Goal: Task Accomplishment & Management: Manage account settings

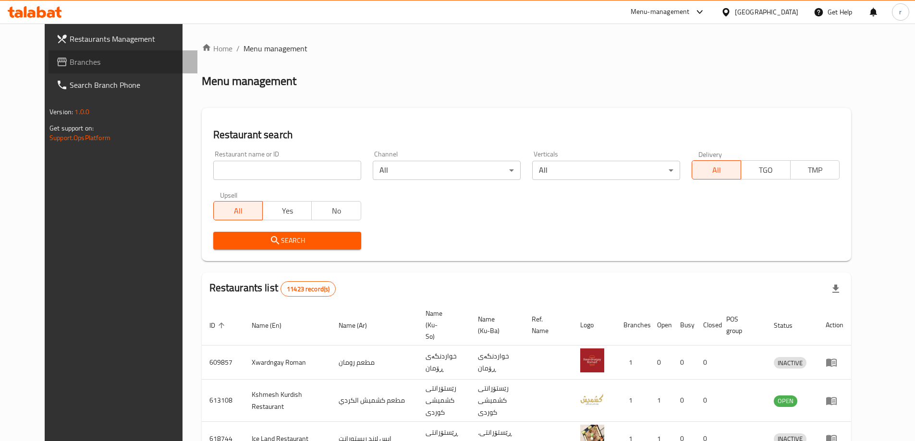
click at [90, 50] on link "Branches" at bounding box center [122, 61] width 149 height 23
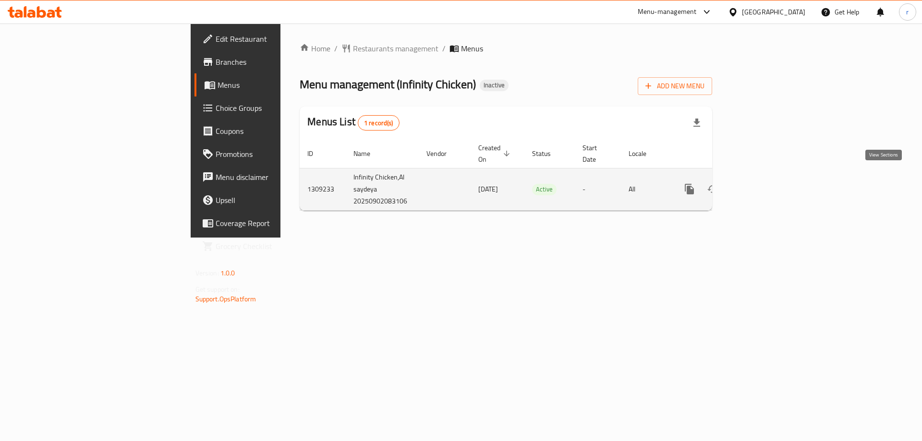
click at [770, 188] on link "enhanced table" at bounding box center [758, 189] width 23 height 23
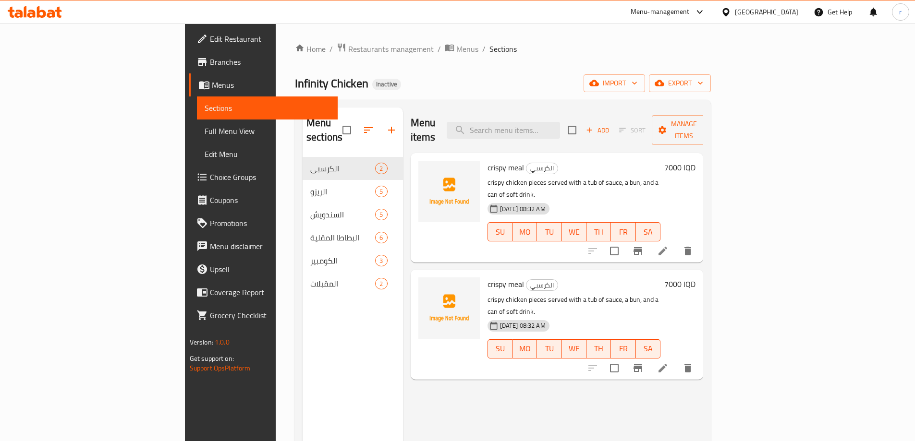
drag, startPoint x: 289, startPoint y: 324, endPoint x: 279, endPoint y: 337, distance: 16.1
drag, startPoint x: 279, startPoint y: 337, endPoint x: 232, endPoint y: 341, distance: 47.3
click at [303, 341] on div "Menu sections الكرسبي 2 الريزو 5 السندويش 5 البطاطا المقلية 6 الكومبير 3 المقبل…" at bounding box center [353, 328] width 100 height 441
click at [337, 126] on input "checkbox" at bounding box center [347, 130] width 20 height 20
checkbox input "true"
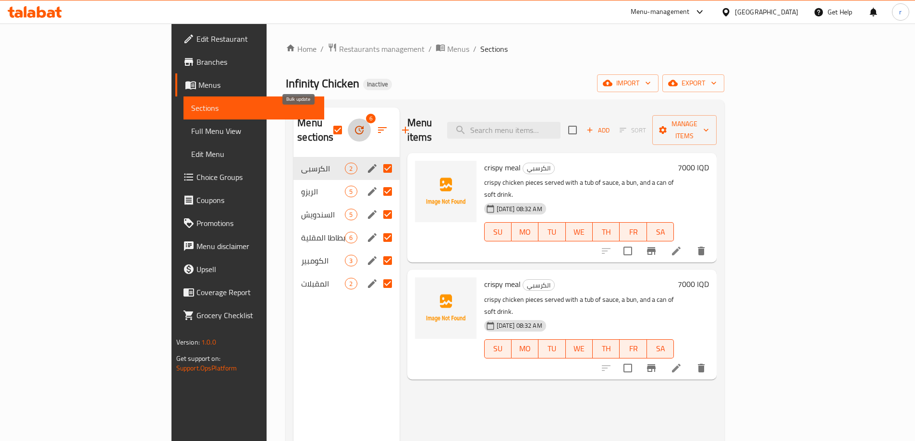
click at [353, 124] on icon "button" at bounding box center [359, 130] width 12 height 12
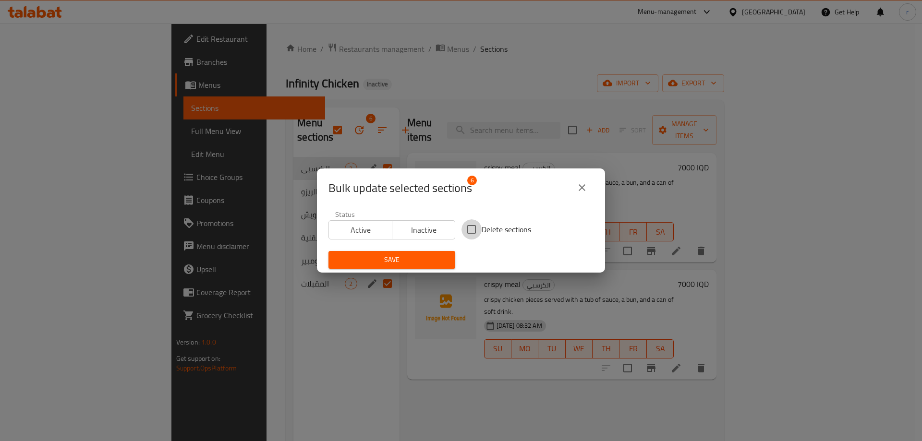
click at [473, 227] on input "Delete sections" at bounding box center [471, 229] width 20 height 20
checkbox input "true"
click at [306, 301] on div "Bulk update selected sections 6 Status Active Inactive Delete sections Save" at bounding box center [461, 220] width 922 height 441
click at [583, 188] on icon "close" at bounding box center [582, 188] width 12 height 12
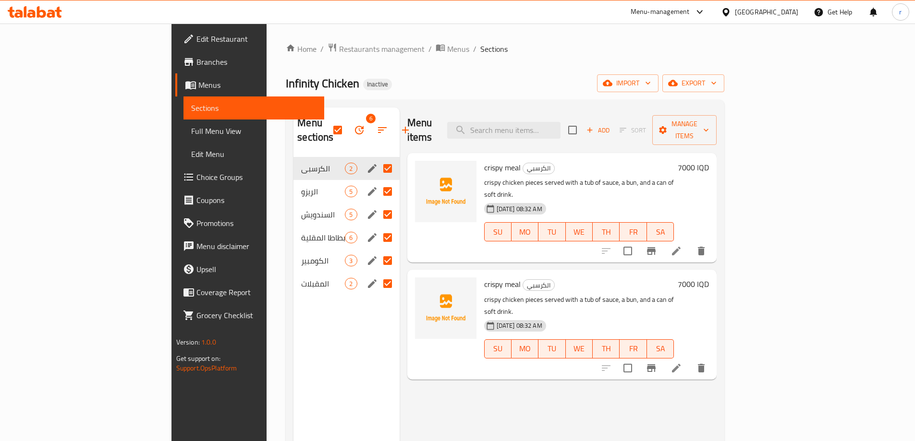
click at [198, 88] on span "Menus" at bounding box center [257, 85] width 118 height 12
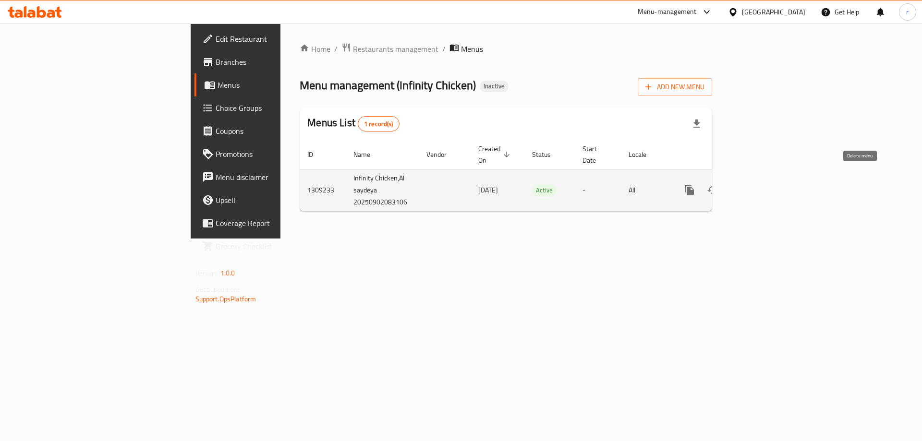
click at [739, 186] on icon "enhanced table" at bounding box center [735, 190] width 7 height 9
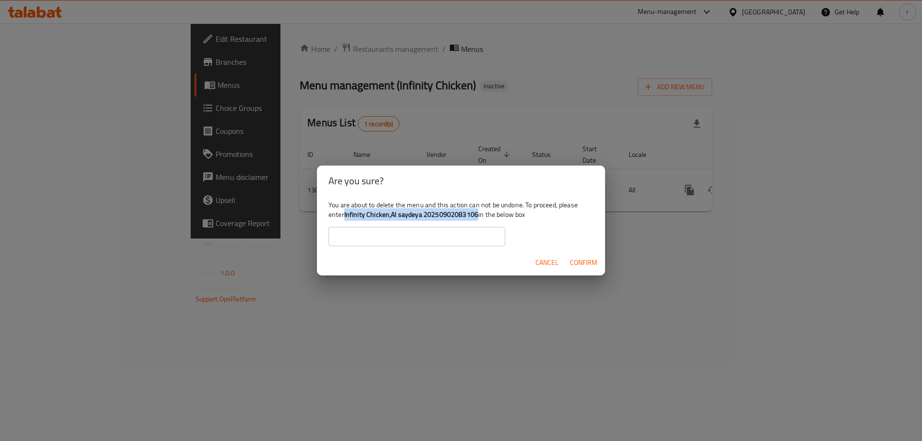
drag, startPoint x: 346, startPoint y: 217, endPoint x: 475, endPoint y: 217, distance: 129.2
click at [475, 217] on b "Infinity Chicken,Al saydeya 20250902083106" at bounding box center [411, 214] width 134 height 12
copy b "Infinity Chicken,Al saydeya 20250902083106"
click at [369, 242] on input "text" at bounding box center [416, 236] width 177 height 19
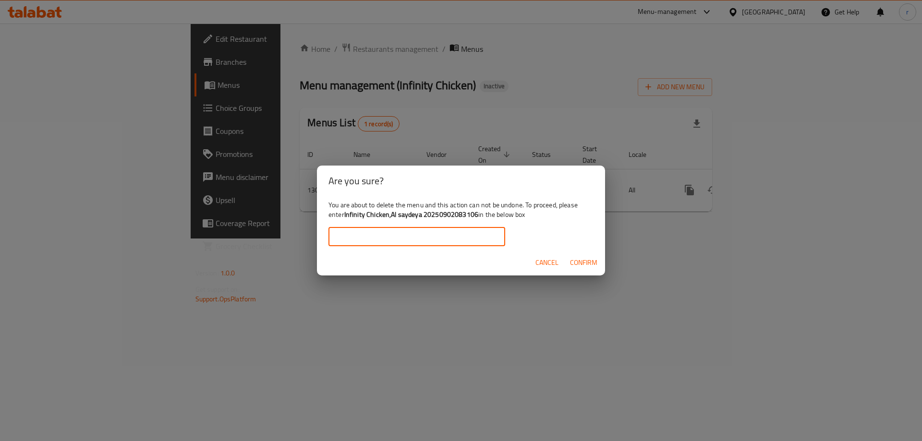
paste input "Infinity Chicken,Al saydeya 20250902083106"
type input "Infinity Chicken,Al saydeya 20250902083106"
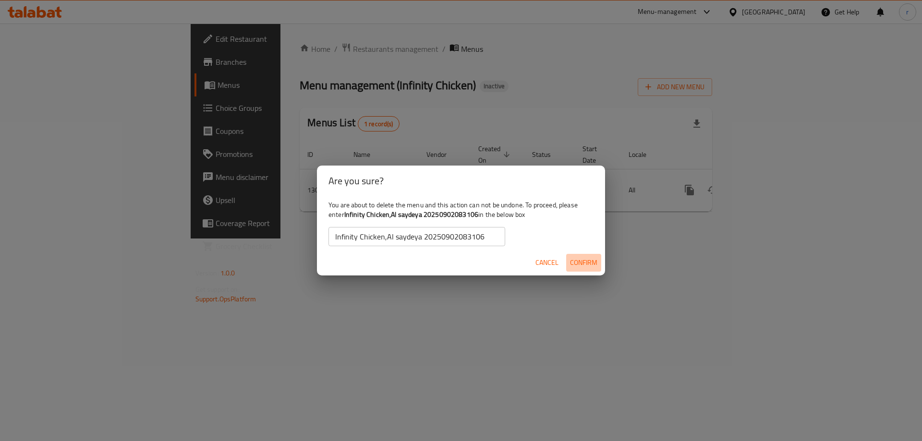
click at [583, 269] on button "Confirm" at bounding box center [583, 263] width 35 height 18
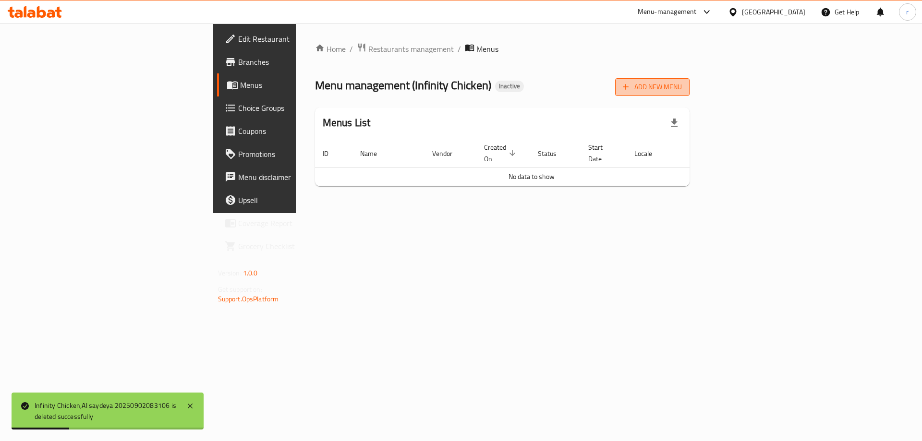
click at [690, 94] on button "Add New Menu" at bounding box center [652, 87] width 74 height 18
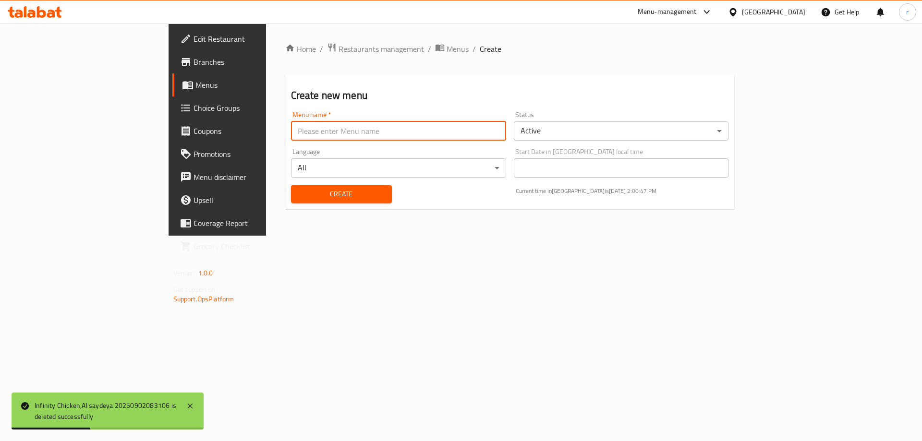
click at [350, 133] on input "text" at bounding box center [398, 130] width 215 height 19
type input "[PERSON_NAME] [PERSON_NAME]"
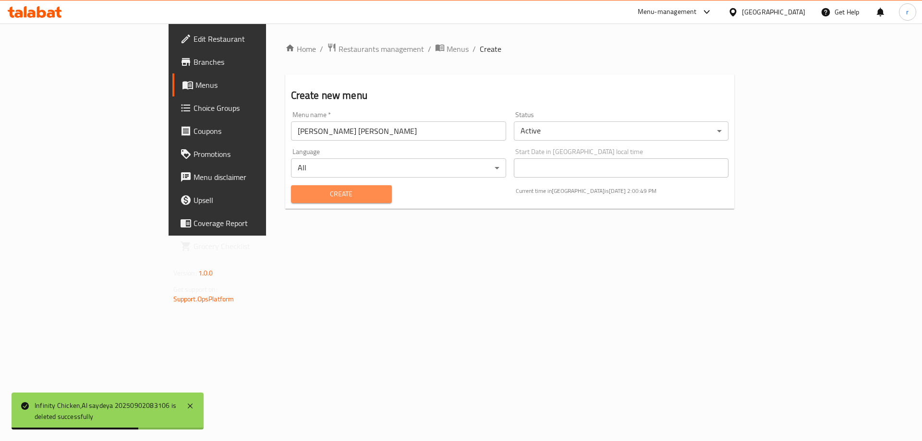
click at [315, 187] on button "Create" at bounding box center [341, 194] width 101 height 18
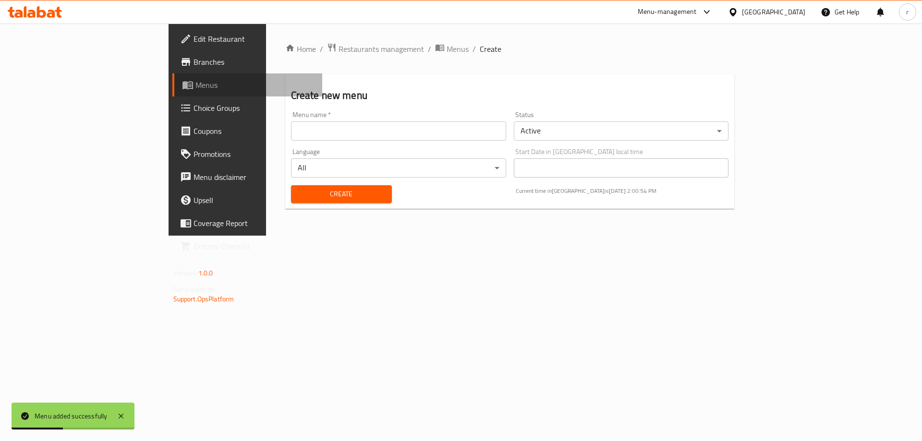
click at [172, 91] on link "Menus" at bounding box center [247, 84] width 150 height 23
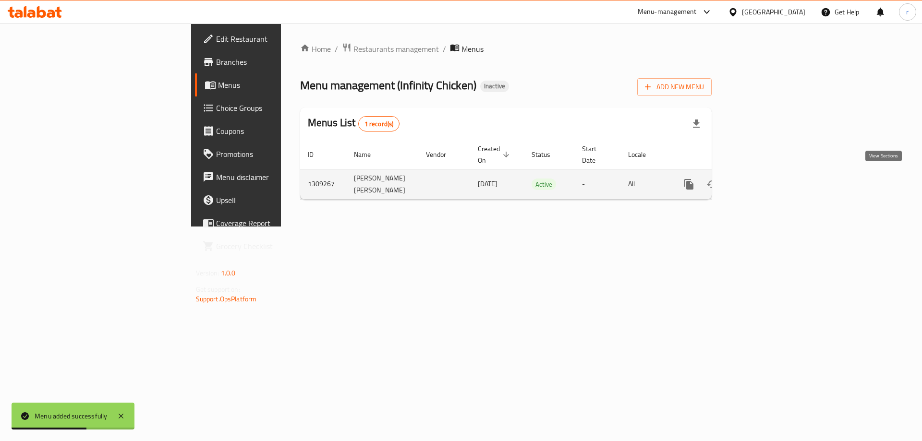
click at [764, 183] on icon "enhanced table" at bounding box center [758, 185] width 12 height 12
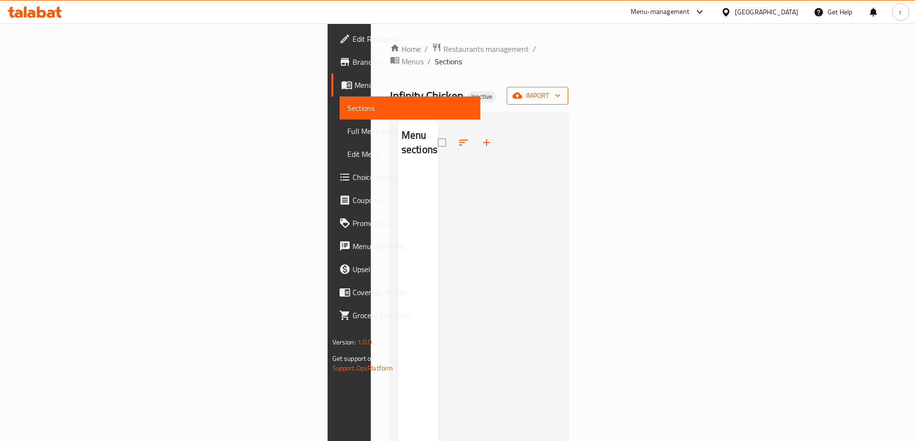
click at [568, 90] on button "import" at bounding box center [537, 96] width 61 height 18
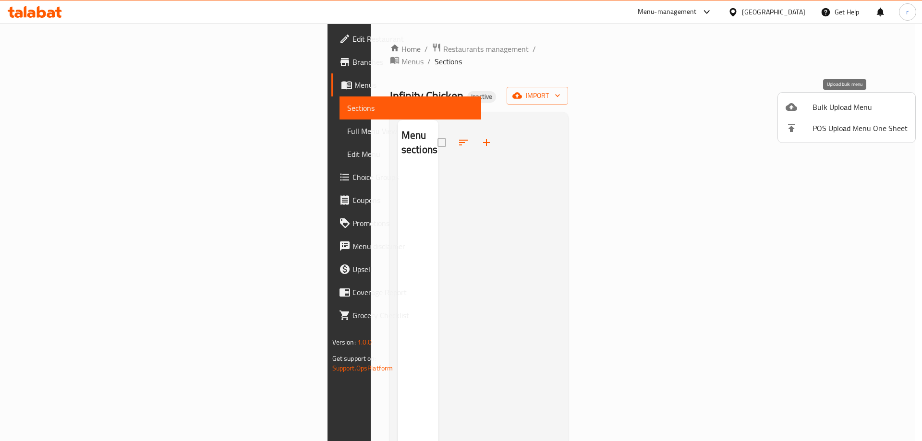
click at [836, 111] on span "Bulk Upload Menu" at bounding box center [859, 107] width 95 height 12
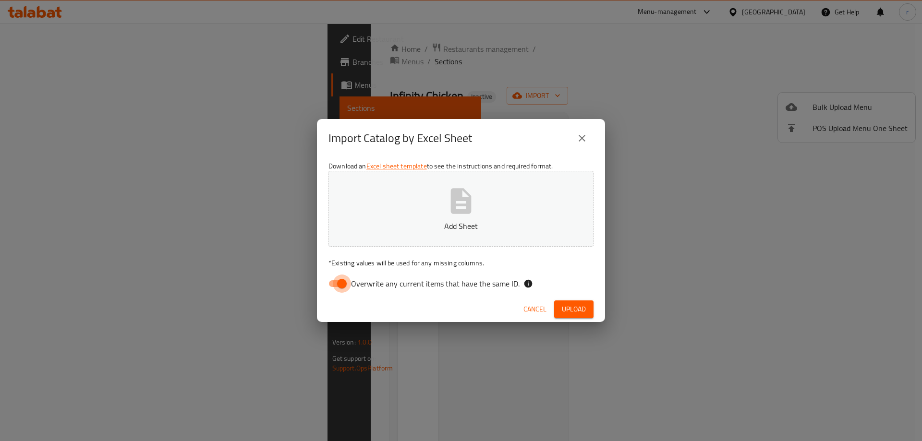
click at [338, 281] on input "Overwrite any current items that have the same ID." at bounding box center [342, 284] width 55 height 18
checkbox input "false"
click at [387, 231] on p "Add Sheet" at bounding box center [460, 226] width 235 height 12
click at [565, 312] on span "Upload" at bounding box center [574, 309] width 24 height 12
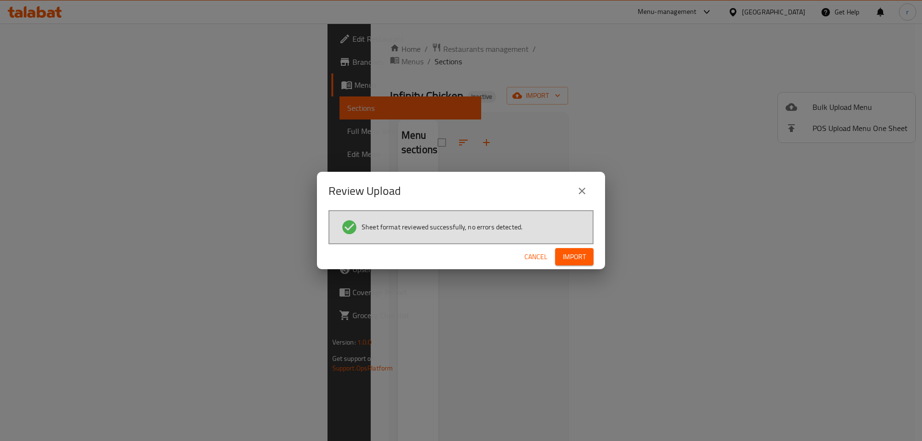
click at [574, 251] on span "Import" at bounding box center [574, 257] width 23 height 12
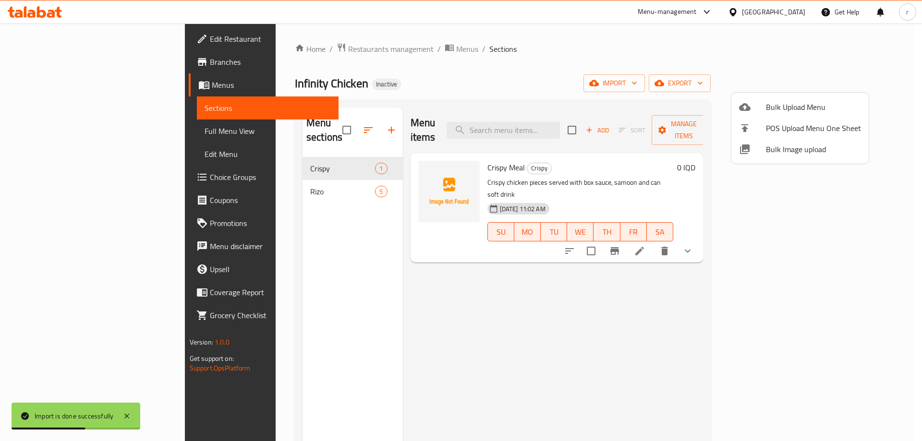
click at [258, 172] on div at bounding box center [461, 220] width 922 height 441
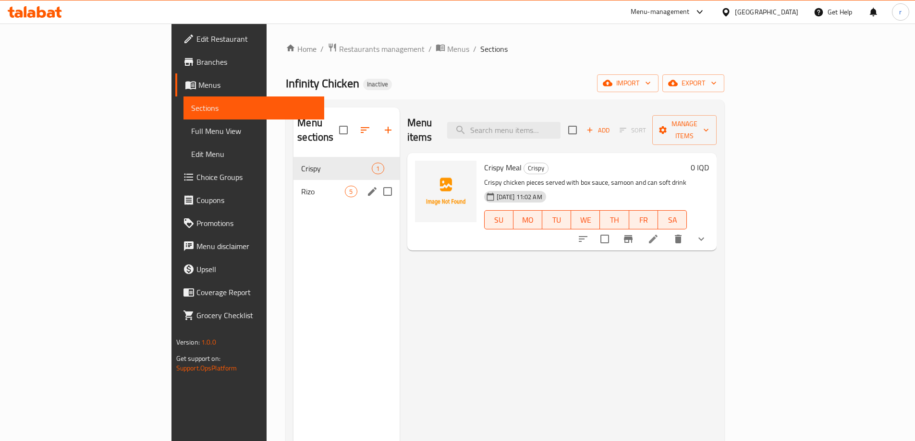
click at [293, 186] on div "[PERSON_NAME] 5" at bounding box center [346, 191] width 106 height 23
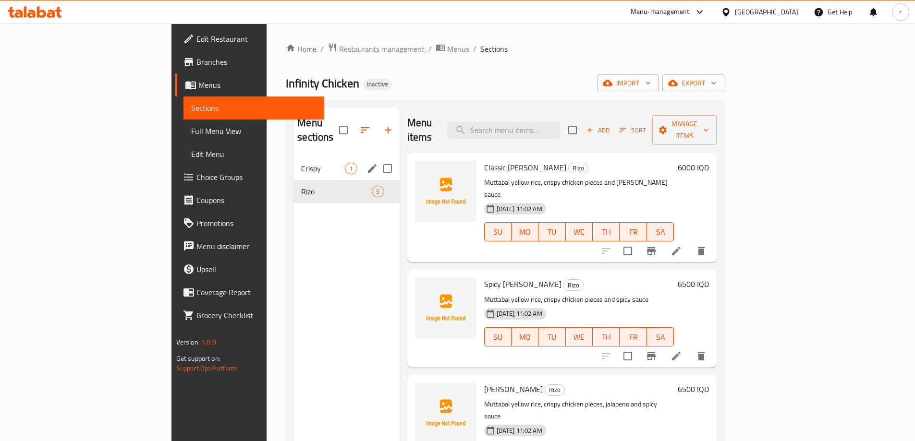
click at [301, 163] on span "Crispy" at bounding box center [323, 169] width 44 height 12
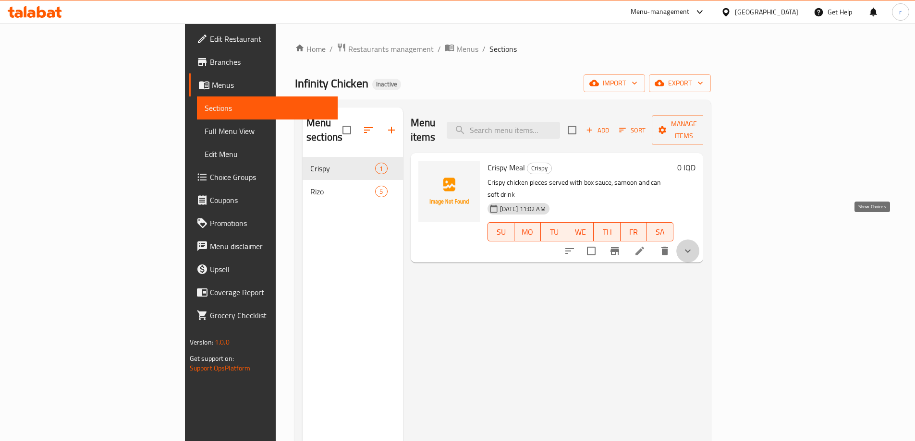
click at [691, 250] on icon "show more" at bounding box center [688, 251] width 6 height 3
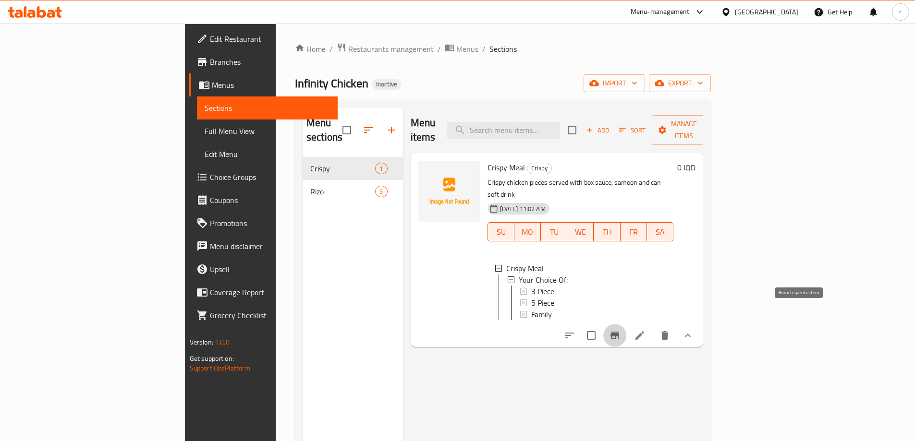
click at [626, 324] on button "Branch-specific-item" at bounding box center [614, 335] width 23 height 23
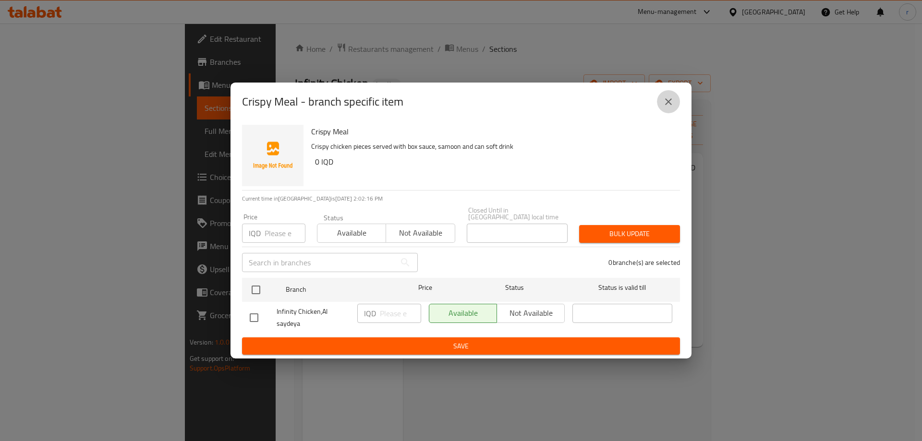
click at [674, 108] on button "close" at bounding box center [668, 101] width 23 height 23
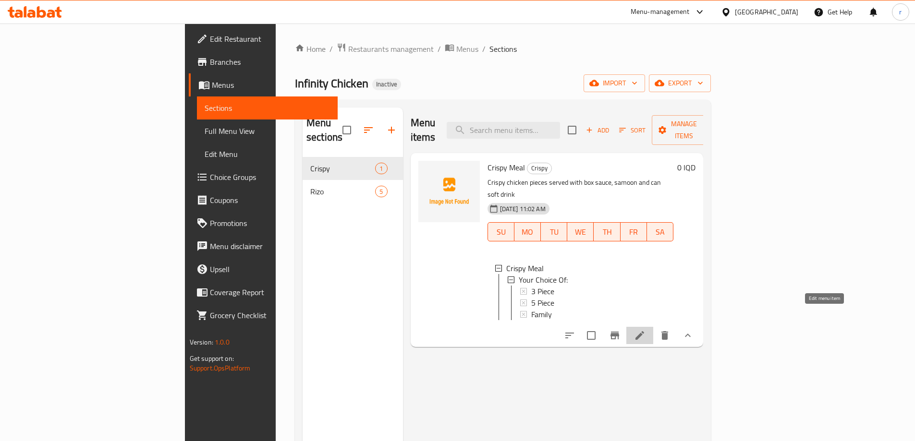
click at [644, 331] on icon at bounding box center [639, 335] width 9 height 9
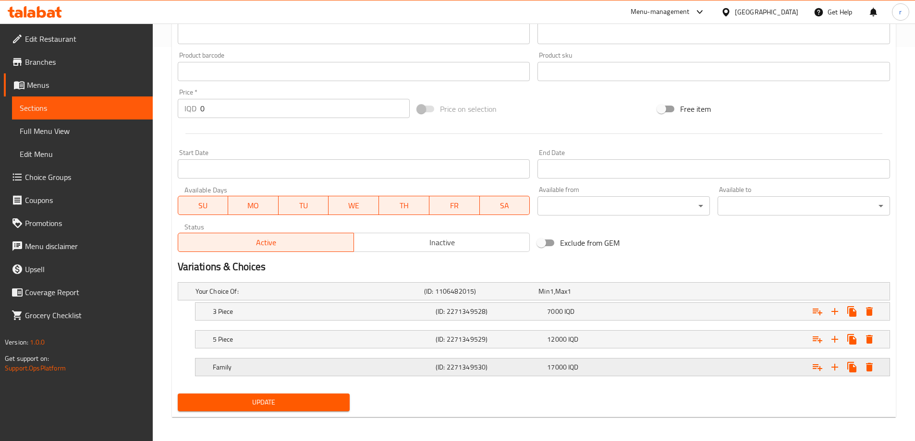
scroll to position [397, 0]
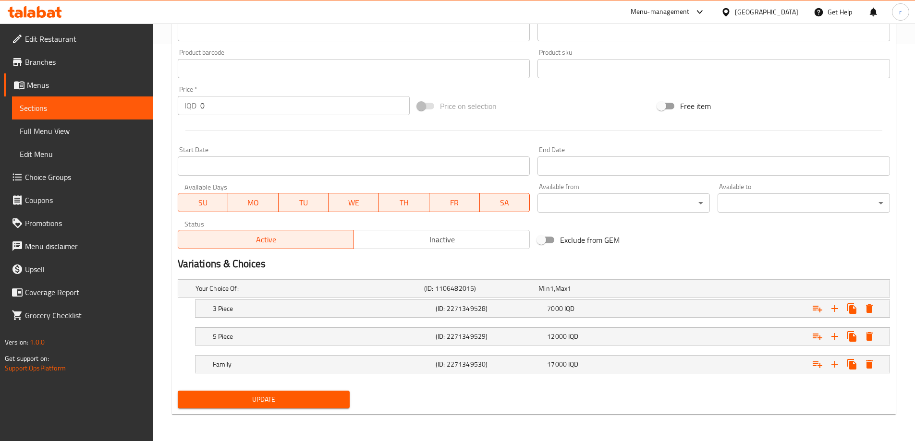
click at [276, 394] on span "Update" at bounding box center [263, 400] width 157 height 12
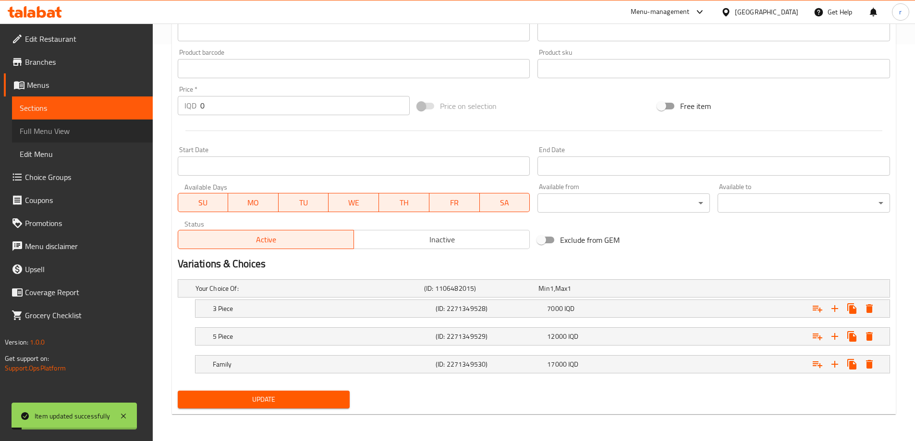
click at [86, 133] on span "Full Menu View" at bounding box center [82, 131] width 125 height 12
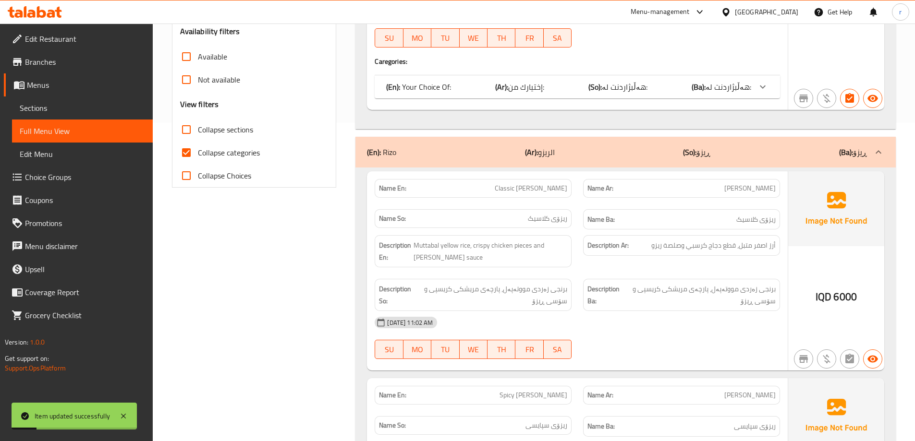
scroll to position [205, 0]
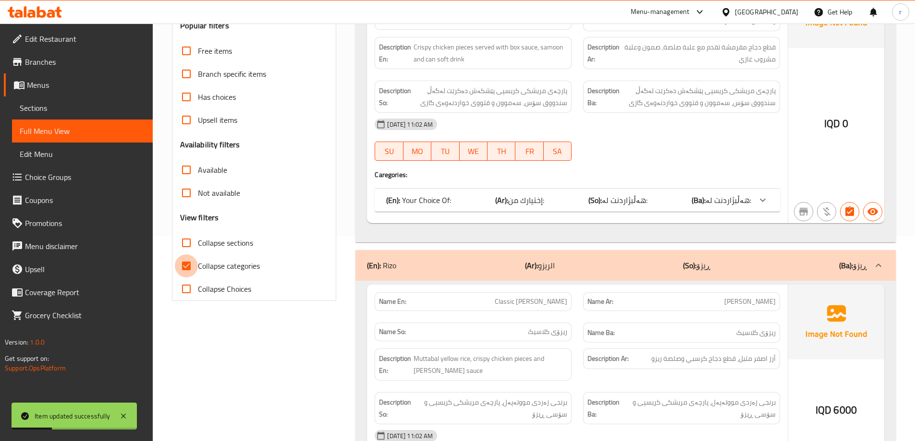
click at [184, 271] on input "Collapse categories" at bounding box center [186, 266] width 23 height 23
checkbox input "false"
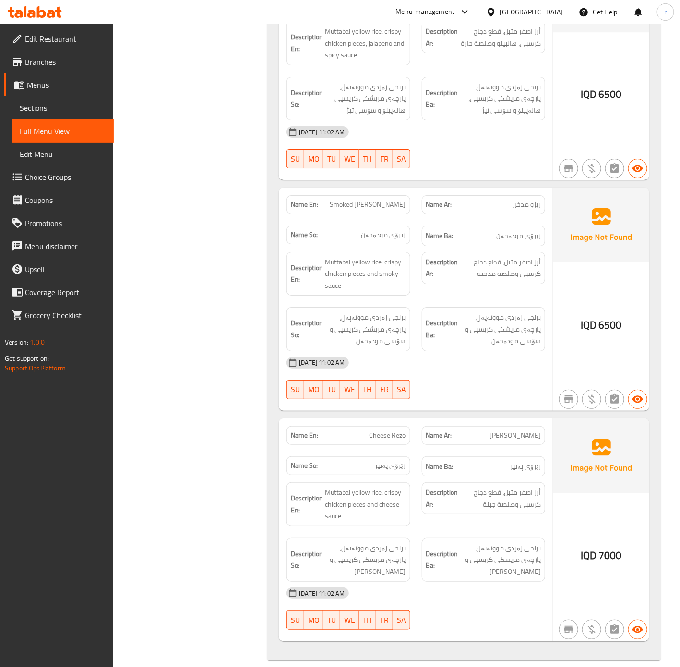
scroll to position [1189, 0]
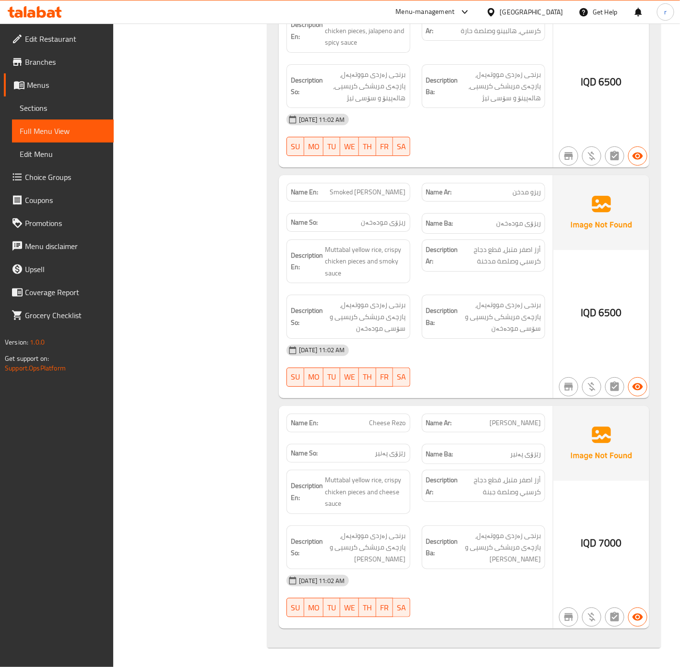
click at [94, 103] on span "Sections" at bounding box center [63, 108] width 86 height 12
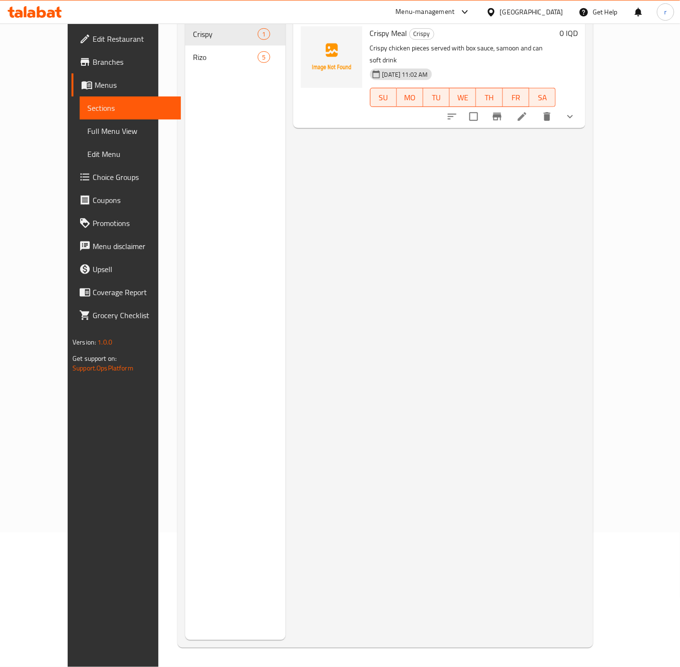
scroll to position [134, 0]
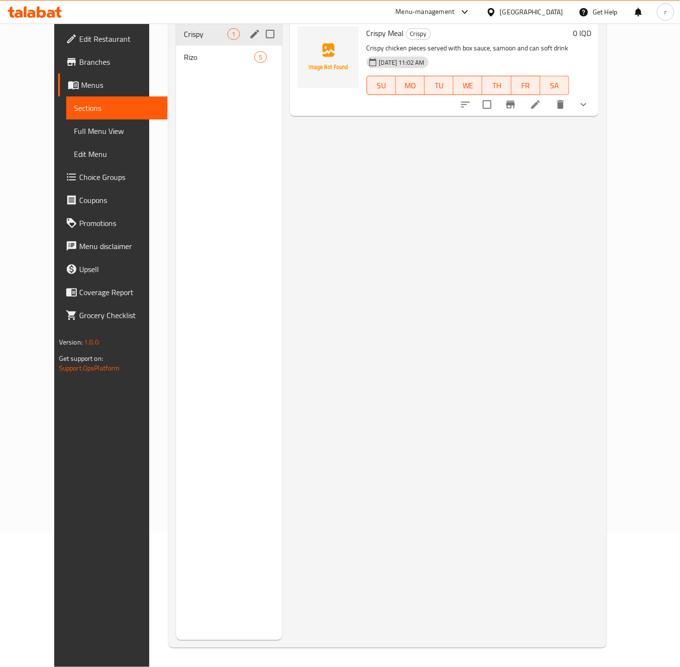
click at [203, 29] on div "Crispy 1" at bounding box center [229, 34] width 106 height 23
click at [203, 46] on div "[PERSON_NAME] 5" at bounding box center [229, 57] width 106 height 23
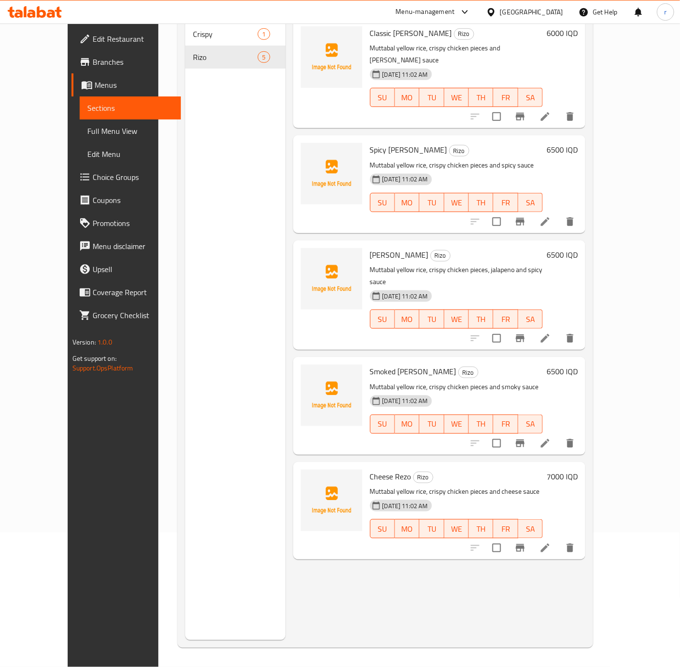
click at [559, 435] on li at bounding box center [545, 443] width 27 height 17
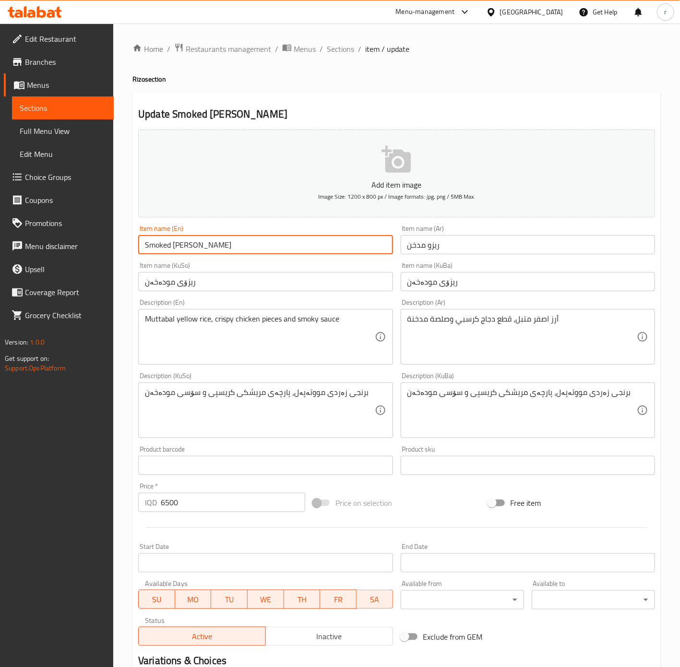
click at [166, 244] on input "Smoked [PERSON_NAME]" at bounding box center [265, 244] width 255 height 19
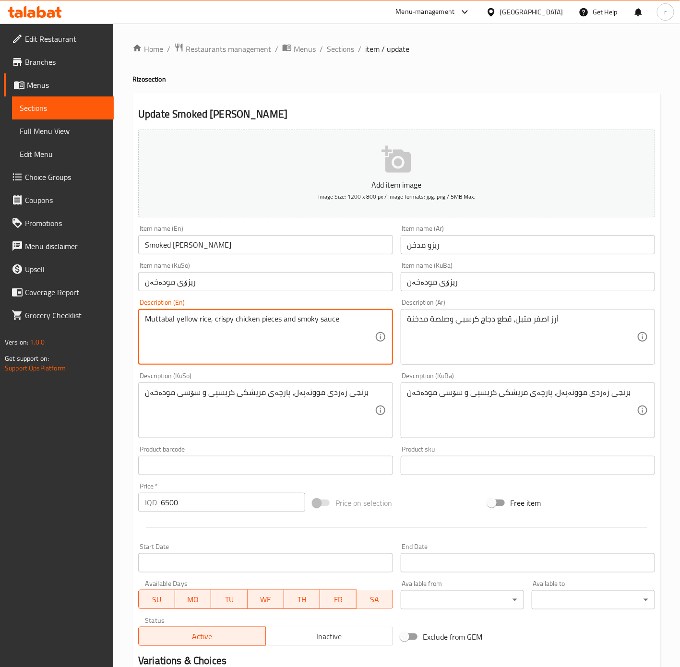
click at [309, 316] on textarea "Muttabal yellow rice, crispy chicken pieces and smoky sauce" at bounding box center [260, 338] width 230 height 46
paste textarea "Smoked"
drag, startPoint x: 300, startPoint y: 319, endPoint x: 294, endPoint y: 318, distance: 5.8
click at [296, 318] on textarea "Muttabal yellow rice, crispy chicken pieces and Smoked sauce" at bounding box center [260, 338] width 230 height 46
click at [294, 318] on textarea "Muttabal yellow rice, crispy chicken pieces and Smoked sauce" at bounding box center [260, 338] width 230 height 46
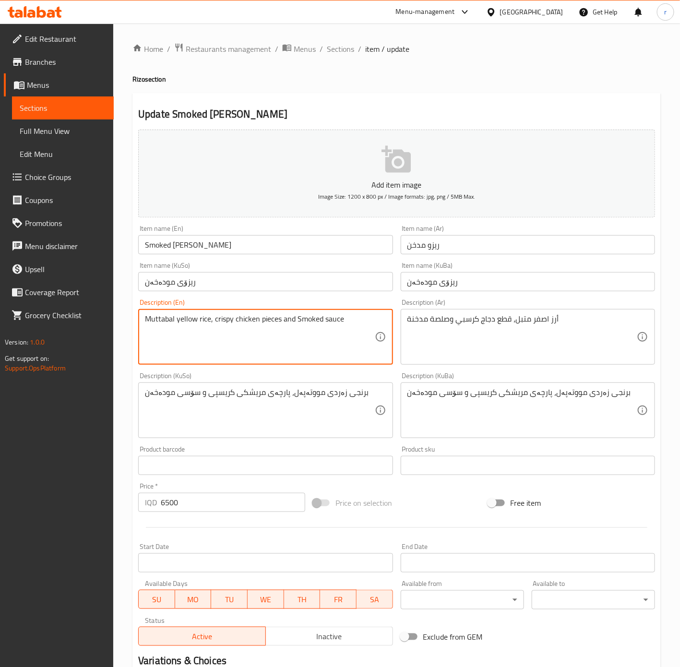
click at [294, 318] on textarea "Muttabal yellow rice, crispy chicken pieces and Smoked sauce" at bounding box center [260, 338] width 230 height 46
click at [297, 318] on textarea "Muttabal yellow rice, crispy chicken pieces and Smoked sauce" at bounding box center [260, 338] width 230 height 46
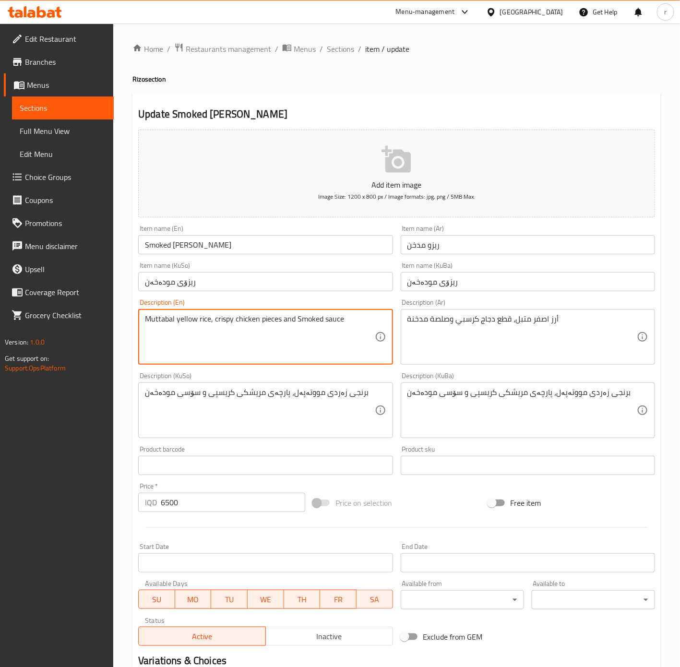
click at [297, 318] on textarea "Muttabal yellow rice, crispy chicken pieces and Smoked sauce" at bounding box center [260, 338] width 230 height 46
click at [301, 318] on textarea "Muttabal yellow rice, crispy chicken pieces and Smoked sauce" at bounding box center [260, 338] width 230 height 46
click at [307, 342] on textarea "Muttabal yellow rice, crispy chicken pieces and smoked sauce" at bounding box center [260, 338] width 230 height 46
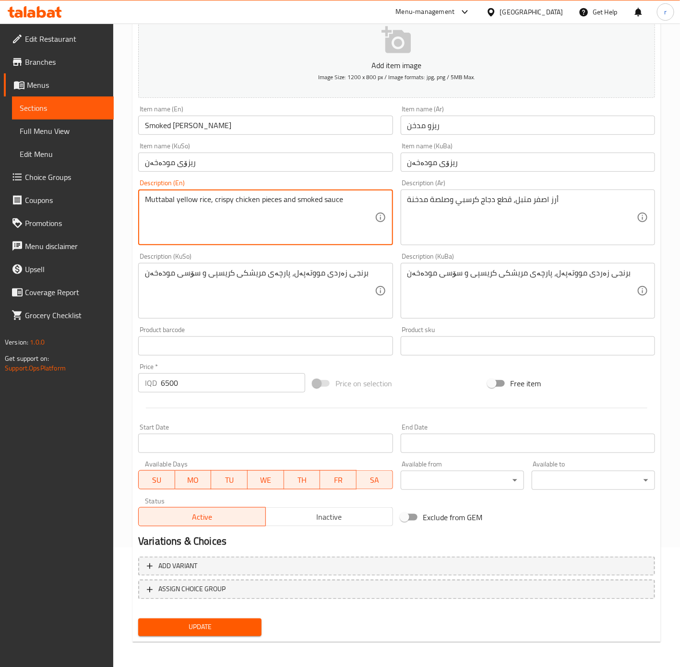
scroll to position [120, 0]
type textarea "Muttabal yellow rice, crispy chicken pieces and smoked sauce"
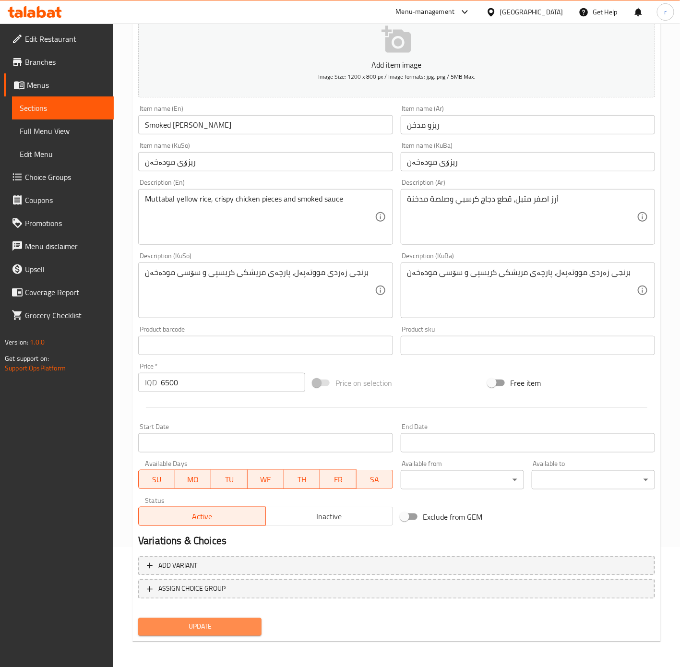
click at [173, 441] on span "Update" at bounding box center [200, 627] width 108 height 12
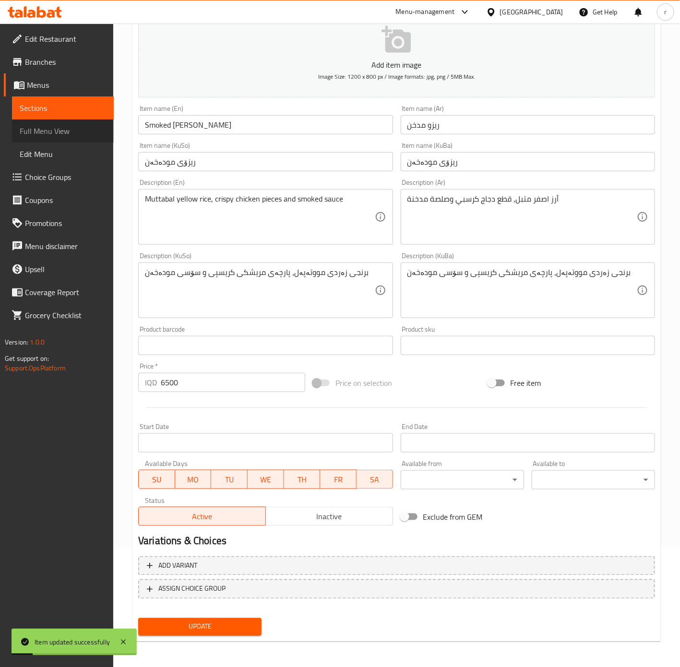
click at [68, 132] on span "Full Menu View" at bounding box center [63, 131] width 86 height 12
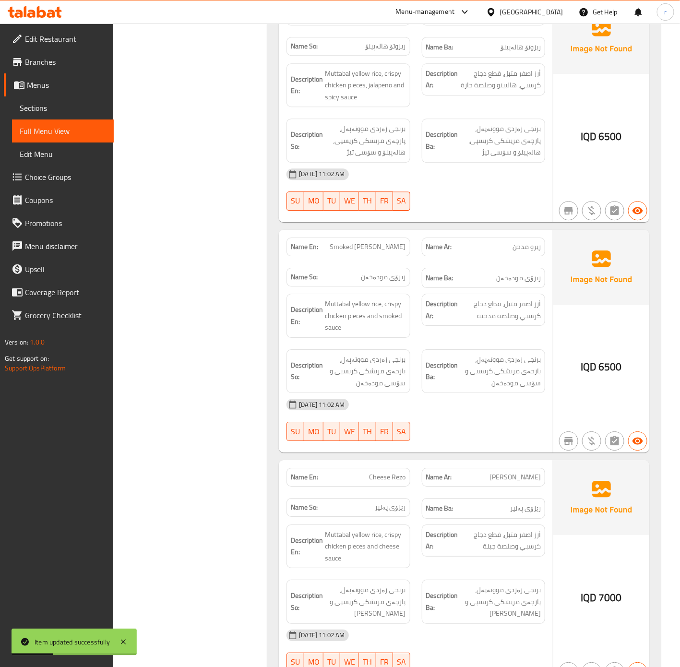
scroll to position [1052, 0]
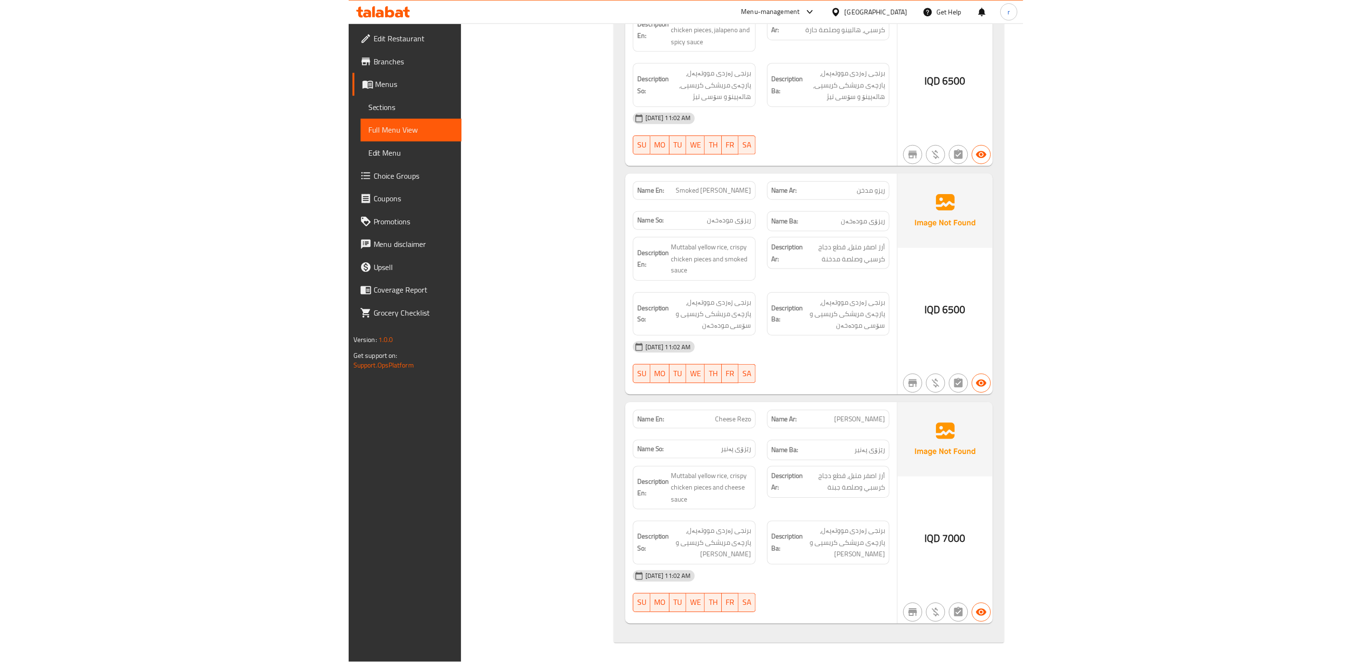
scroll to position [750, 0]
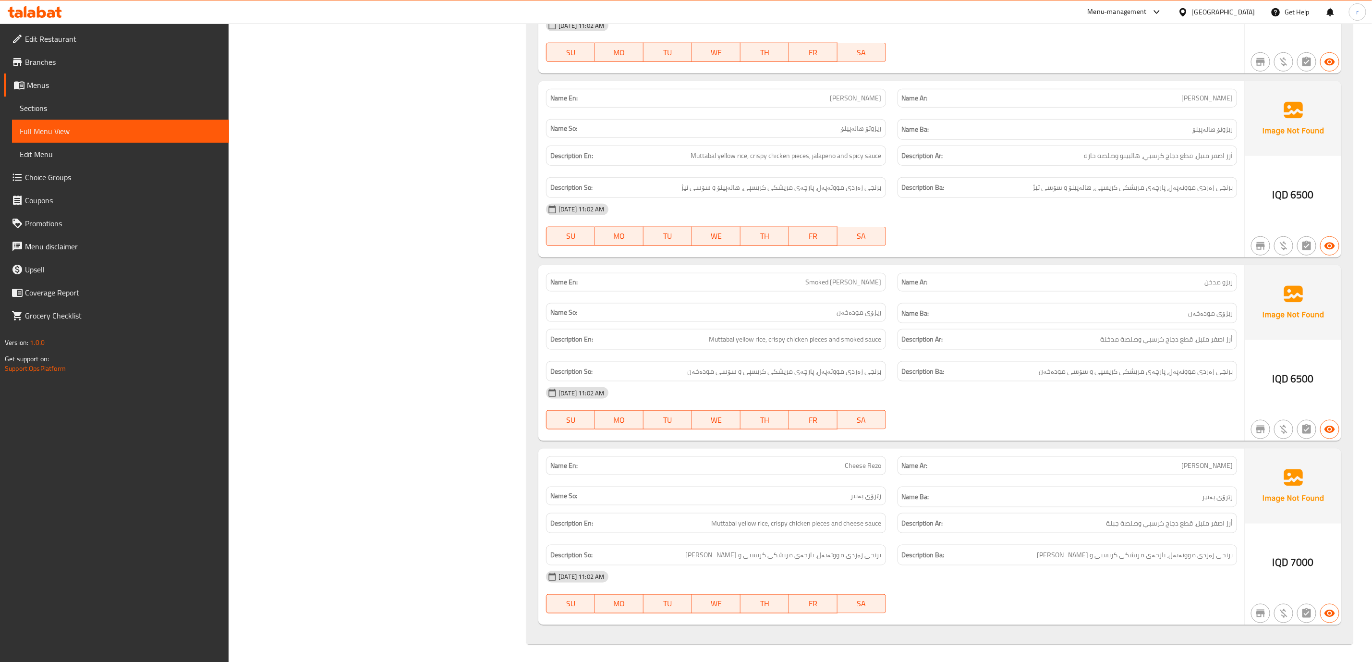
click at [71, 107] on span "Sections" at bounding box center [121, 108] width 202 height 12
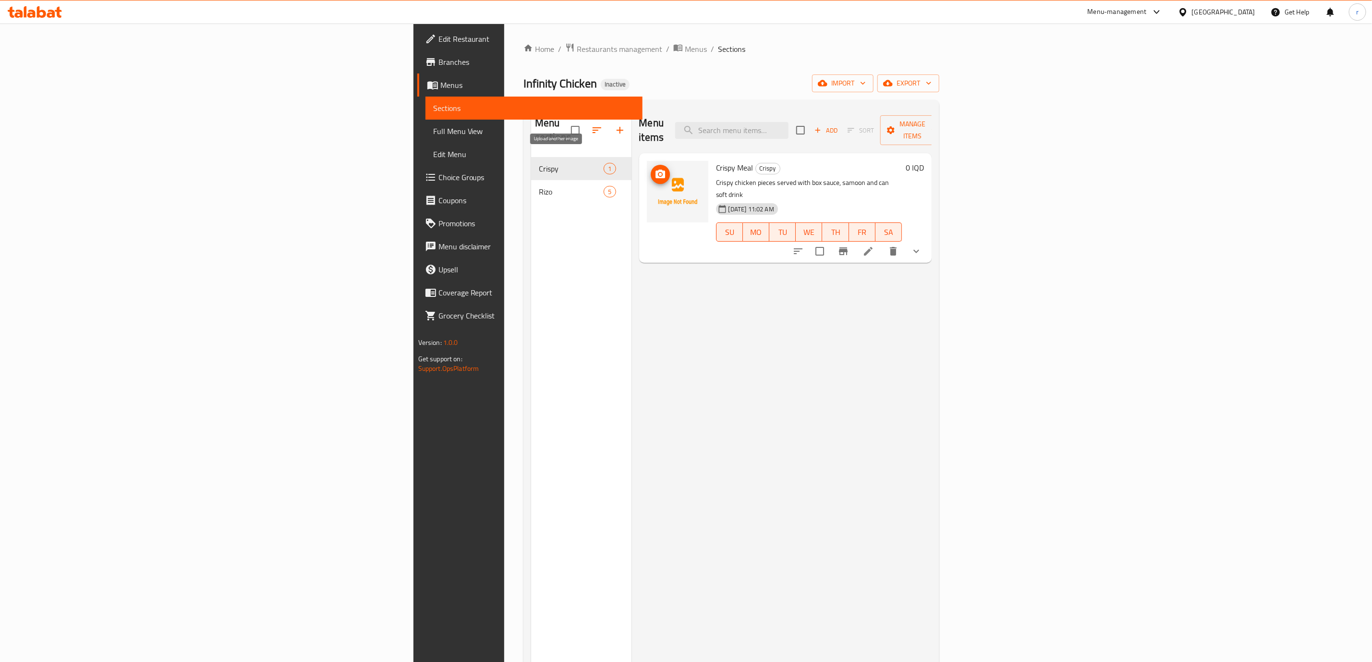
click at [655, 170] on icon "upload picture" at bounding box center [660, 174] width 10 height 9
click at [531, 351] on div "Menu sections Crispy 1 [PERSON_NAME] 5" at bounding box center [581, 439] width 100 height 662
click at [438, 42] on span "Edit Restaurant" at bounding box center [536, 39] width 196 height 12
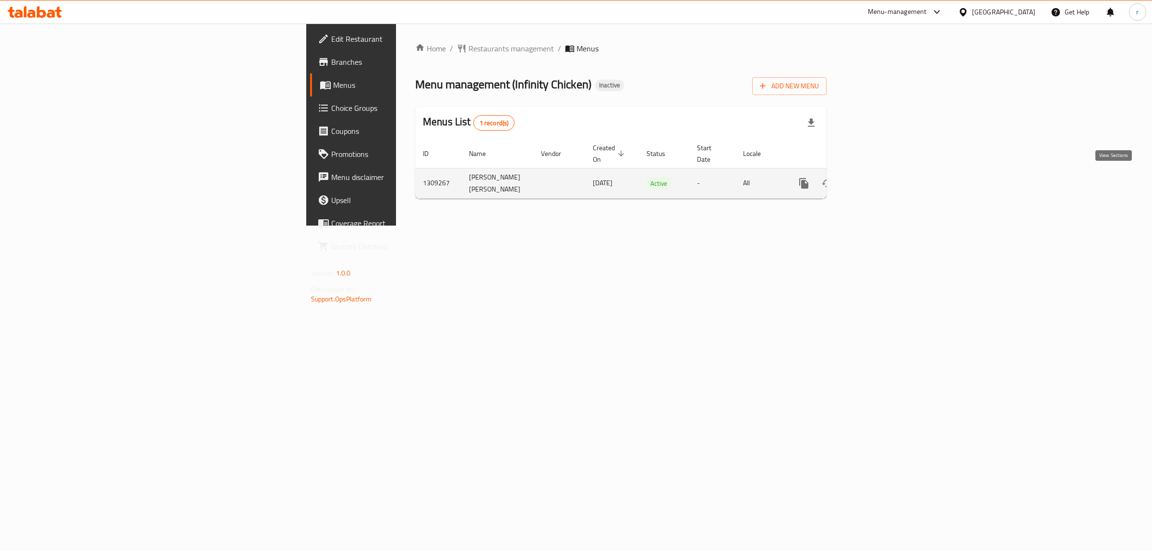
click at [879, 178] on icon "enhanced table" at bounding box center [874, 184] width 12 height 12
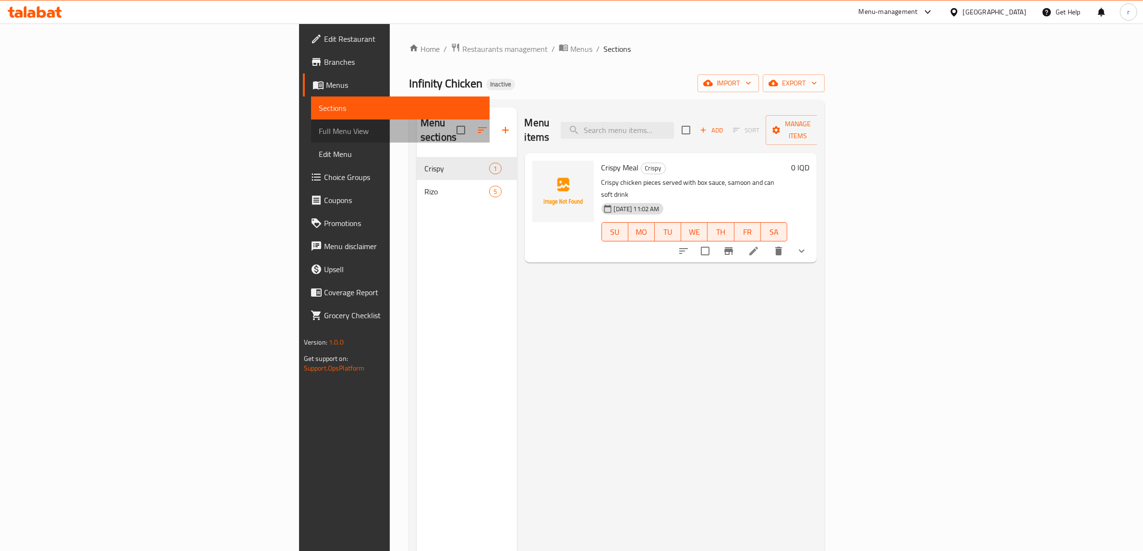
click at [319, 135] on span "Full Menu View" at bounding box center [401, 131] width 164 height 12
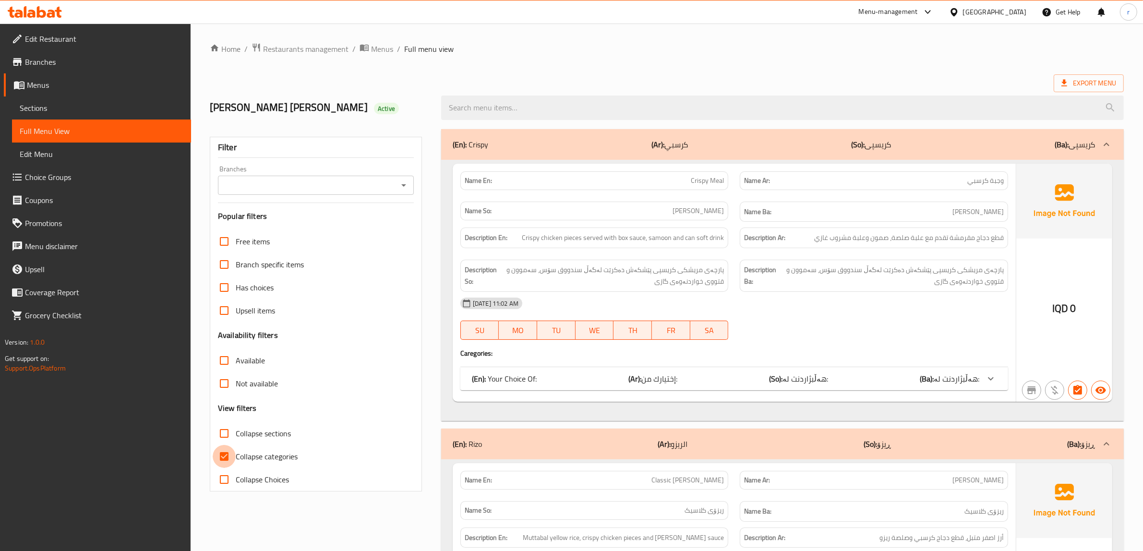
click at [232, 457] on input "Collapse categories" at bounding box center [224, 456] width 23 height 23
checkbox input "false"
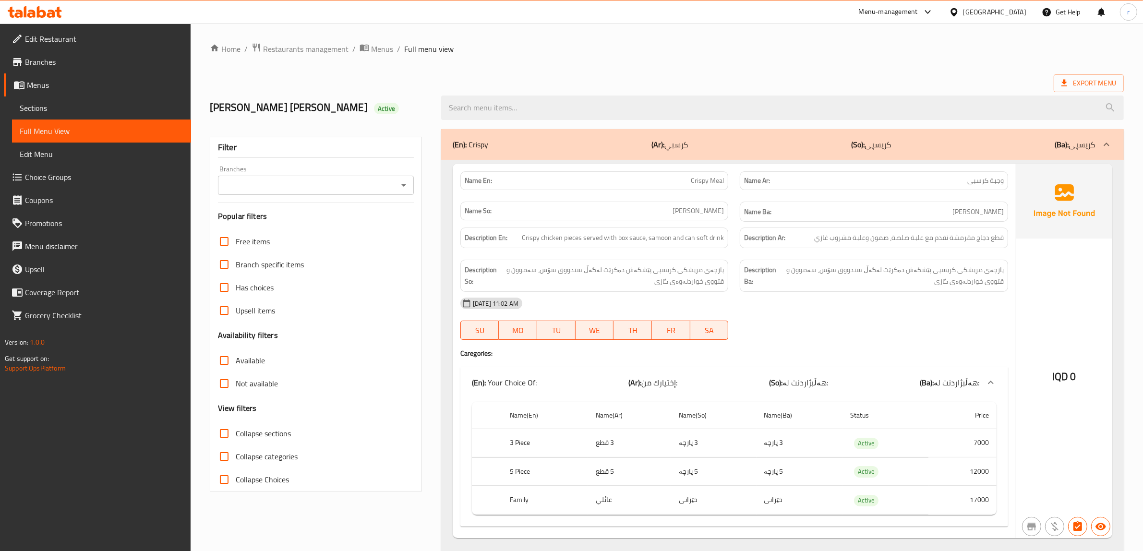
click at [221, 437] on input "Collapse sections" at bounding box center [224, 433] width 23 height 23
checkbox input "true"
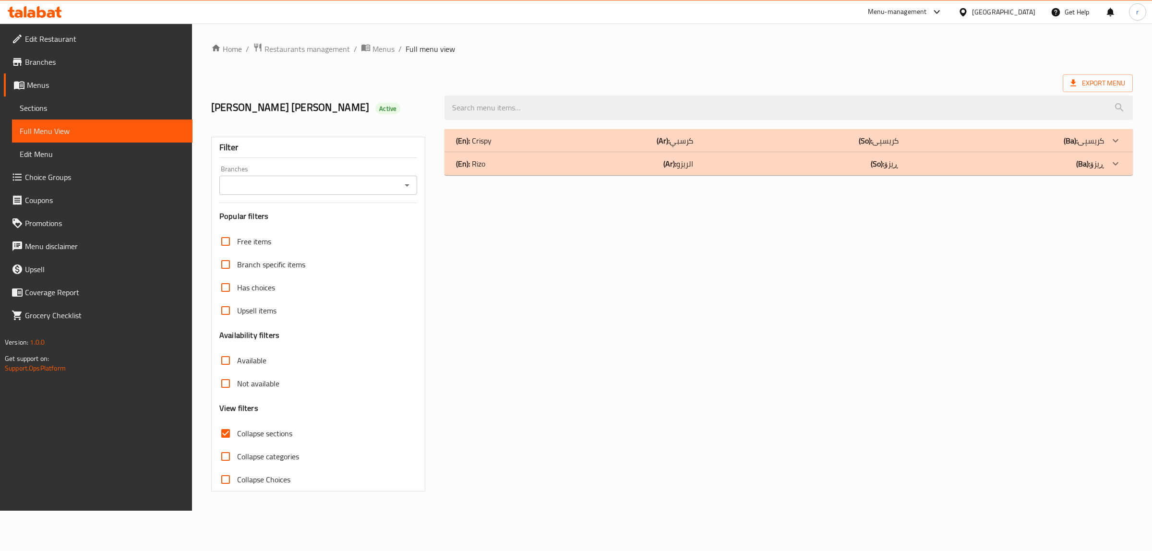
click at [485, 146] on p "(En): Rizo" at bounding box center [474, 141] width 36 height 12
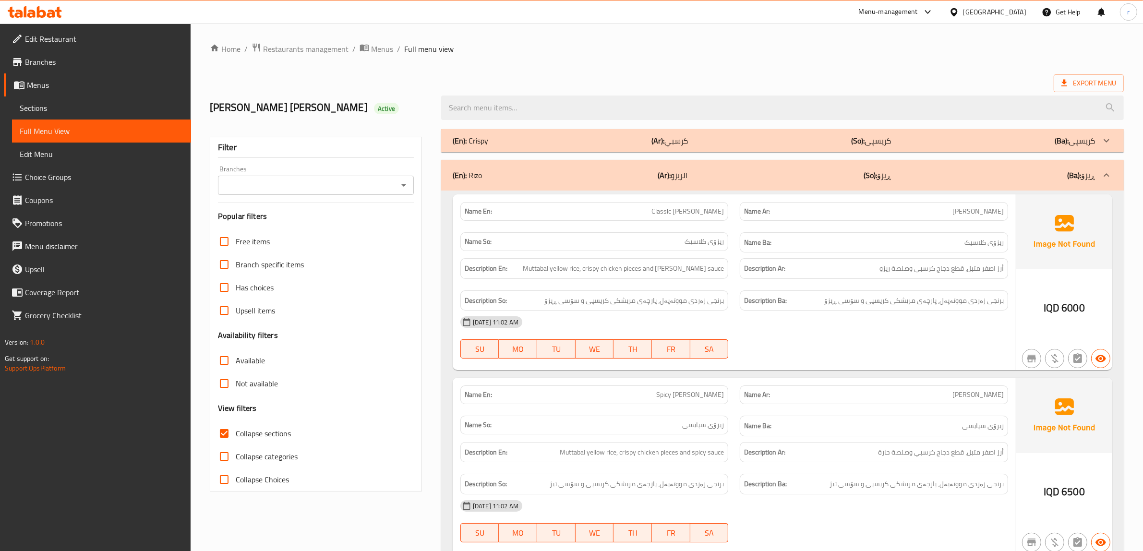
click at [495, 136] on div "(En): Crispy (Ar): كرسبي (So): کریسپی (Ba): کریسپی" at bounding box center [774, 141] width 643 height 12
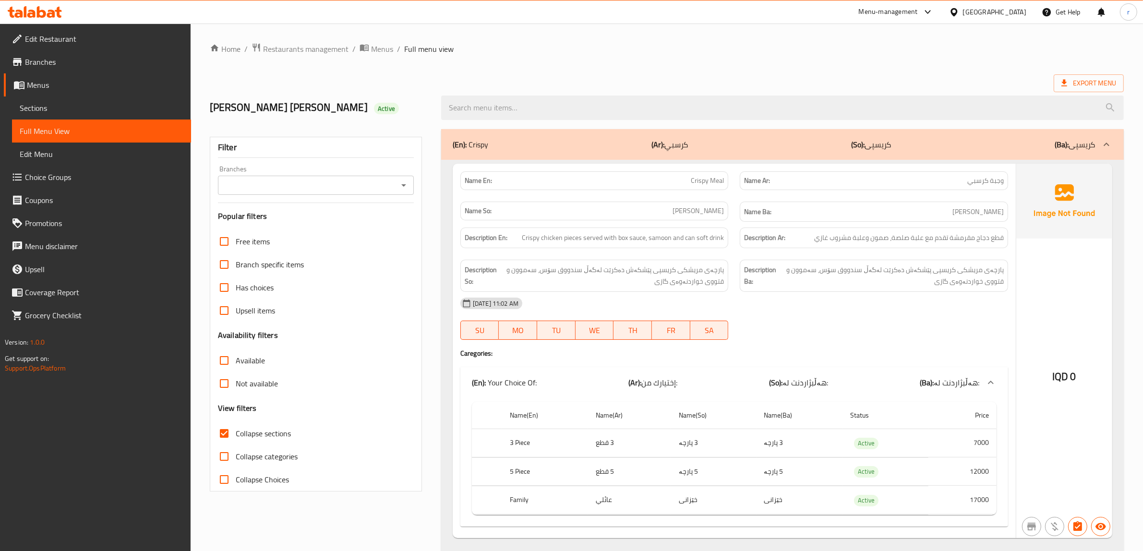
click at [403, 187] on icon "Open" at bounding box center [404, 186] width 12 height 12
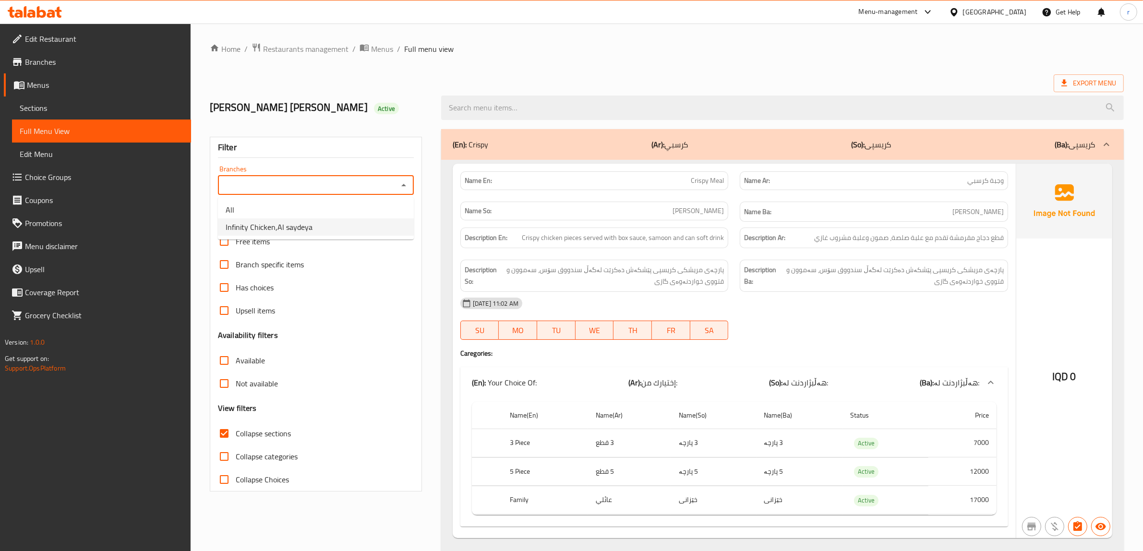
click at [395, 227] on li "Infinity Chicken,Al saydeya" at bounding box center [316, 226] width 196 height 17
type input "Infinity Chicken,Al saydeya"
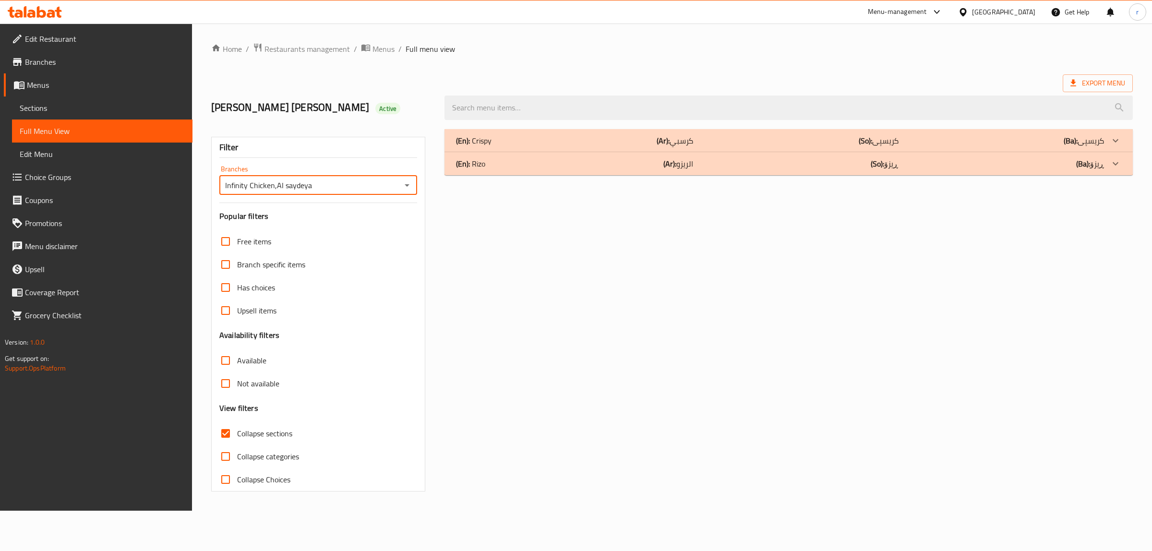
click at [767, 152] on div "(En): Rizo (Ar): الريزو (So): ڕیزۆ (Ba): ڕیزۆ" at bounding box center [789, 140] width 689 height 23
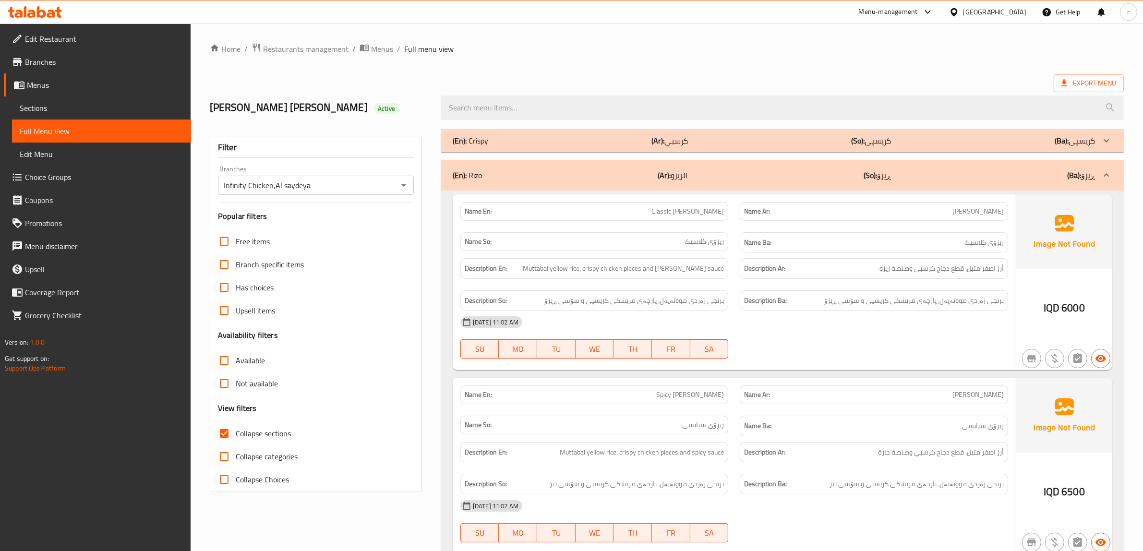
click at [757, 145] on div "(En): Crispy (Ar): كرسبي (So): کریسپی (Ba): کریسپی" at bounding box center [774, 141] width 643 height 12
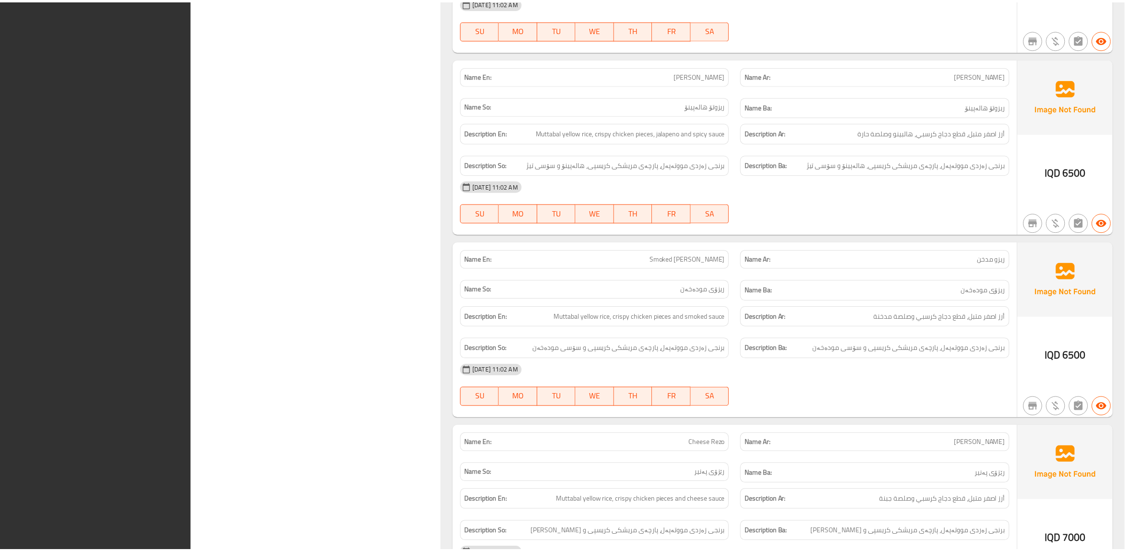
scroll to position [1004, 0]
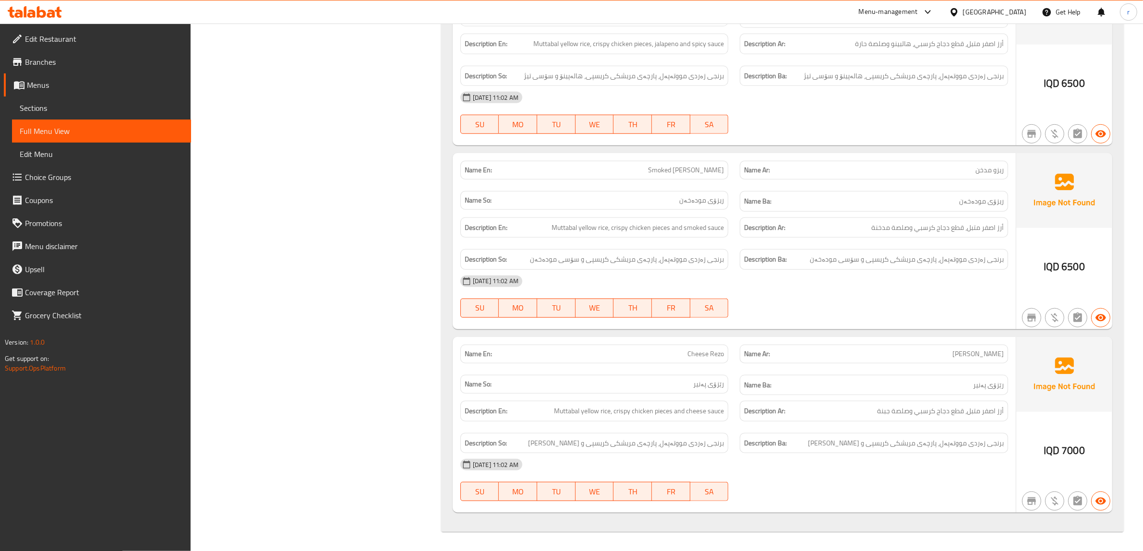
click at [86, 38] on span "Edit Restaurant" at bounding box center [104, 39] width 158 height 12
